Goal: Task Accomplishment & Management: Manage account settings

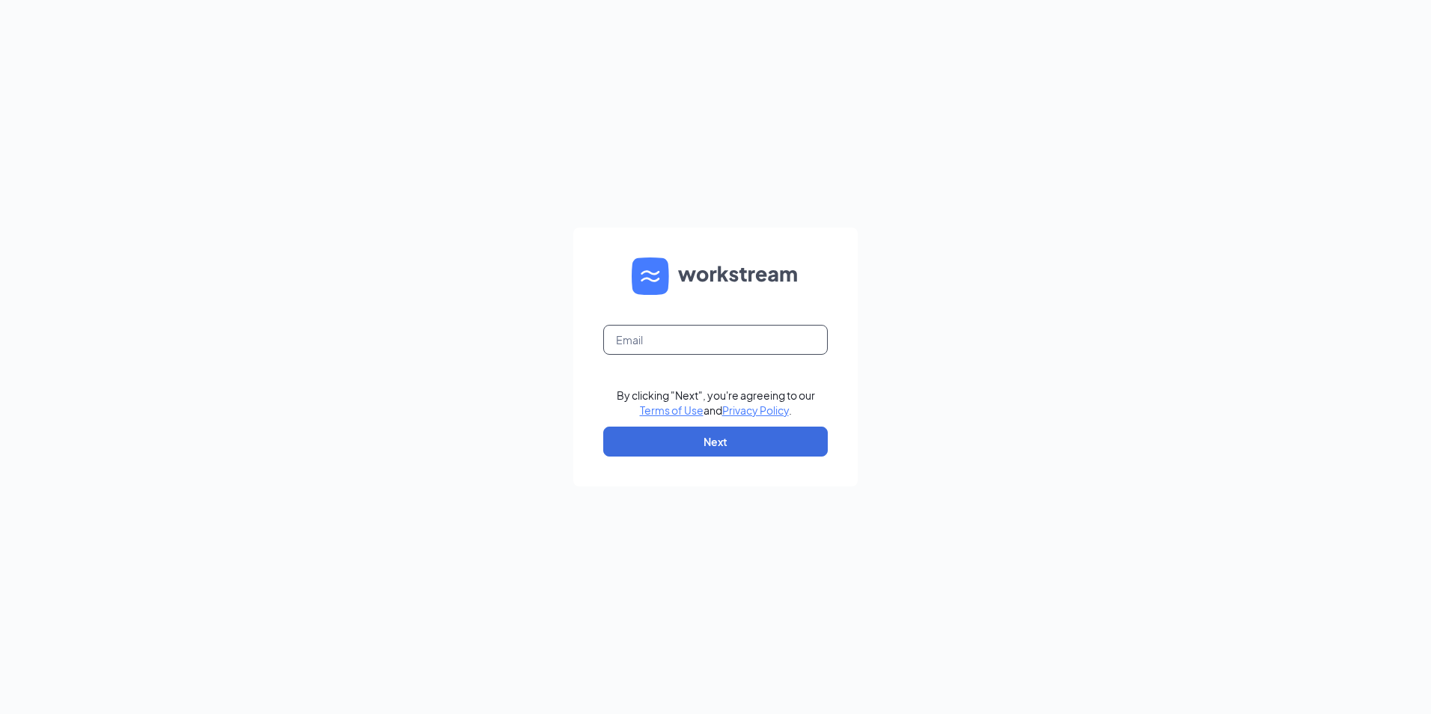
click at [682, 338] on input "text" at bounding box center [715, 340] width 225 height 30
type input "fg2069@lifesfood.net"
click at [697, 439] on button "Next" at bounding box center [715, 442] width 225 height 30
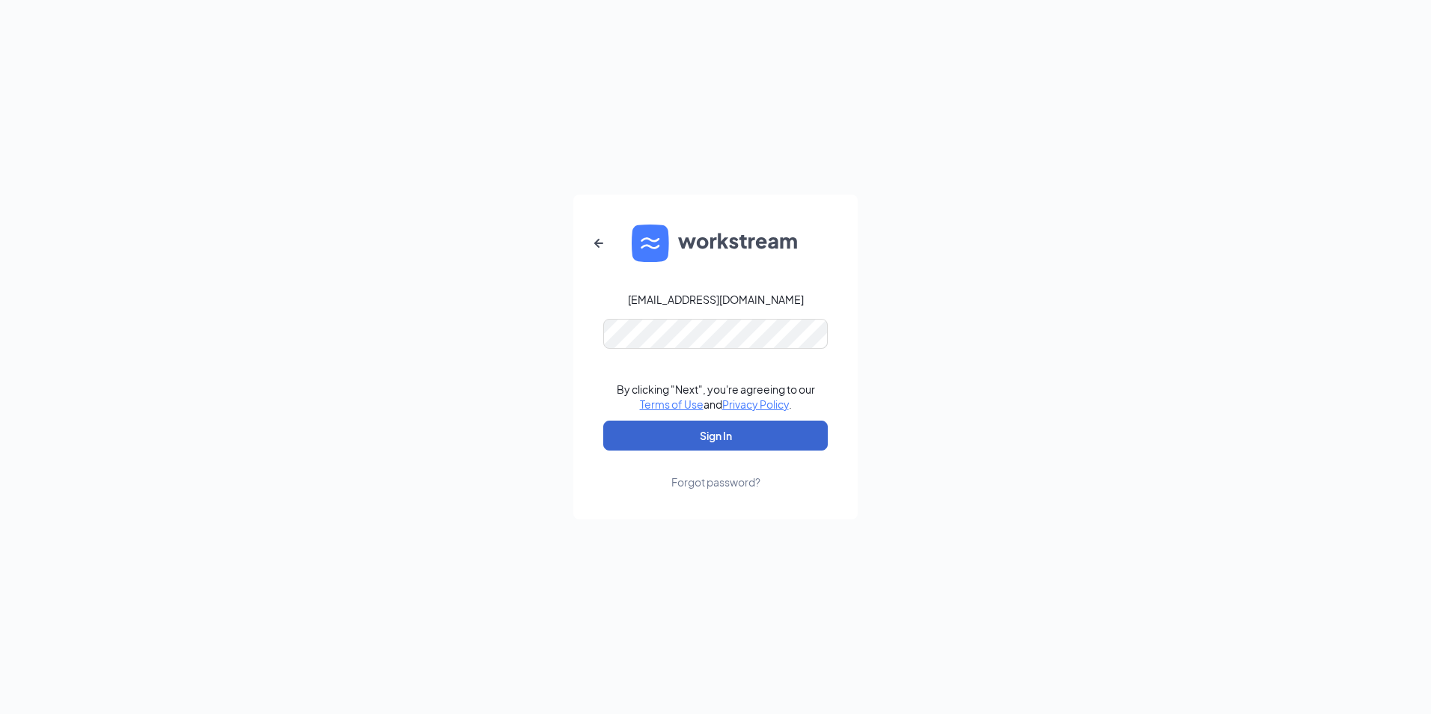
click at [681, 436] on button "Sign In" at bounding box center [715, 436] width 225 height 30
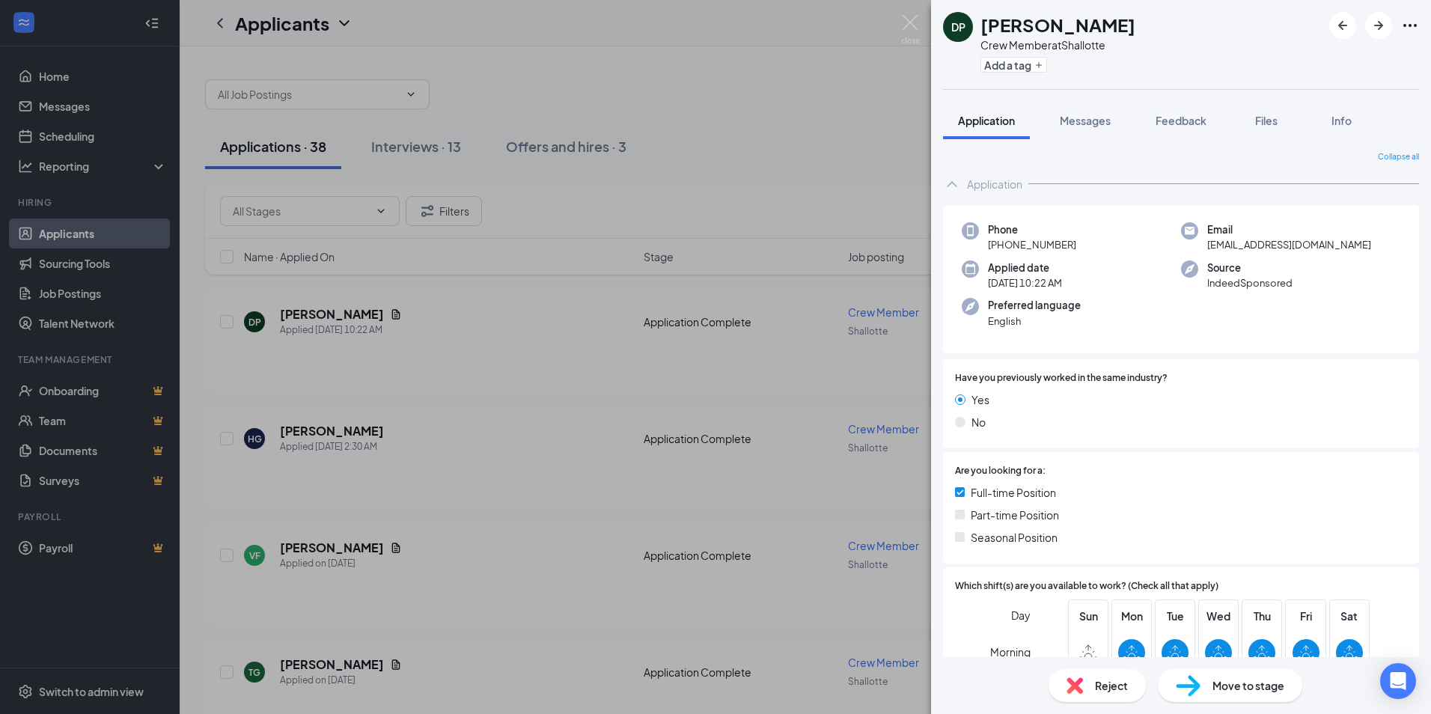
click at [416, 148] on div "DP [PERSON_NAME] Crew Member at Shallotte Add a tag Application Messages Feedba…" at bounding box center [715, 357] width 1431 height 714
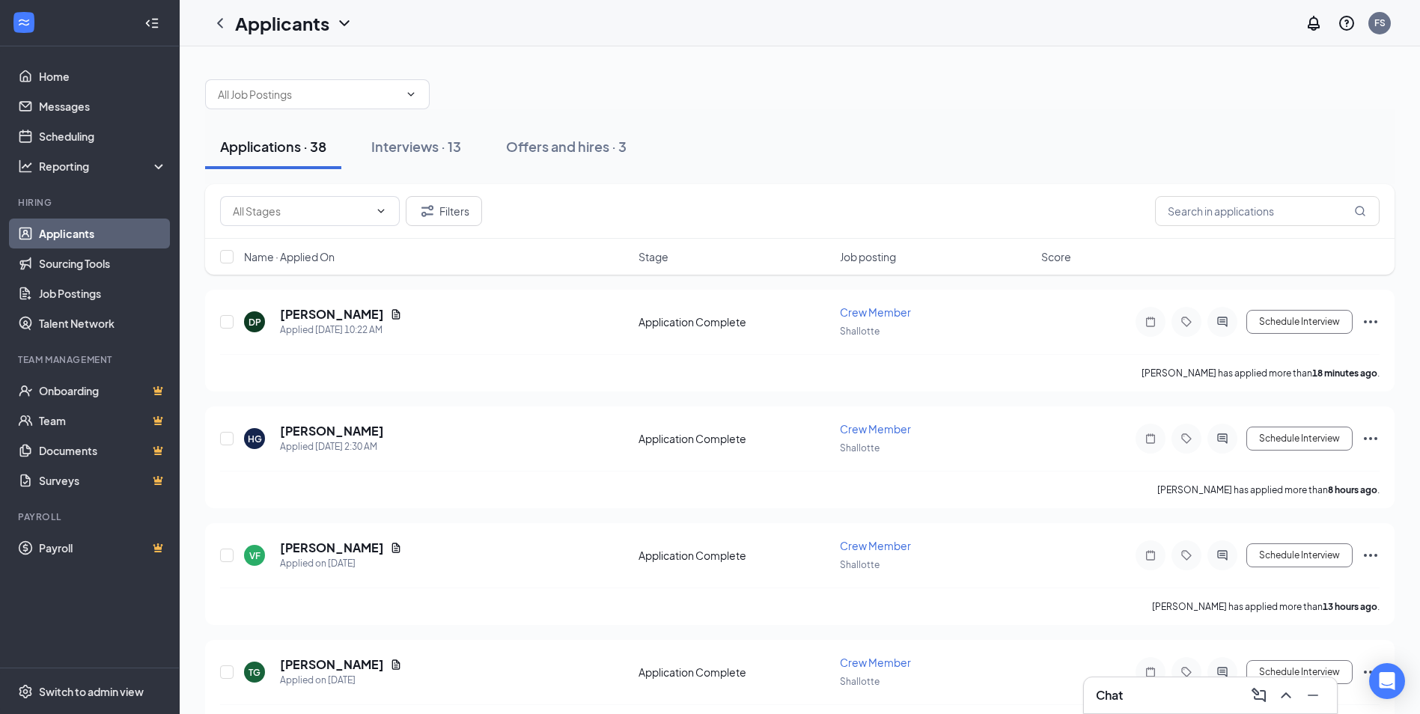
click at [416, 148] on div "Interviews · 13" at bounding box center [416, 146] width 90 height 19
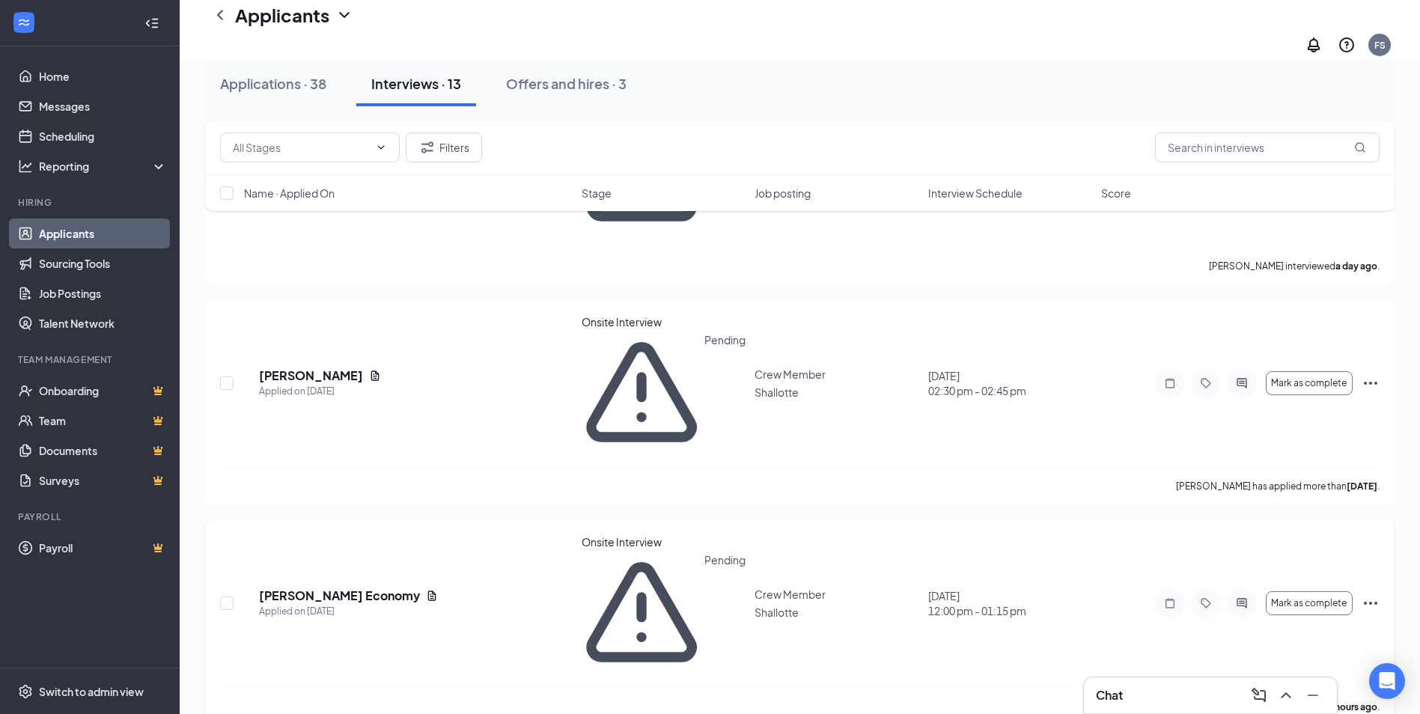
scroll to position [449, 0]
